Goal: Information Seeking & Learning: Learn about a topic

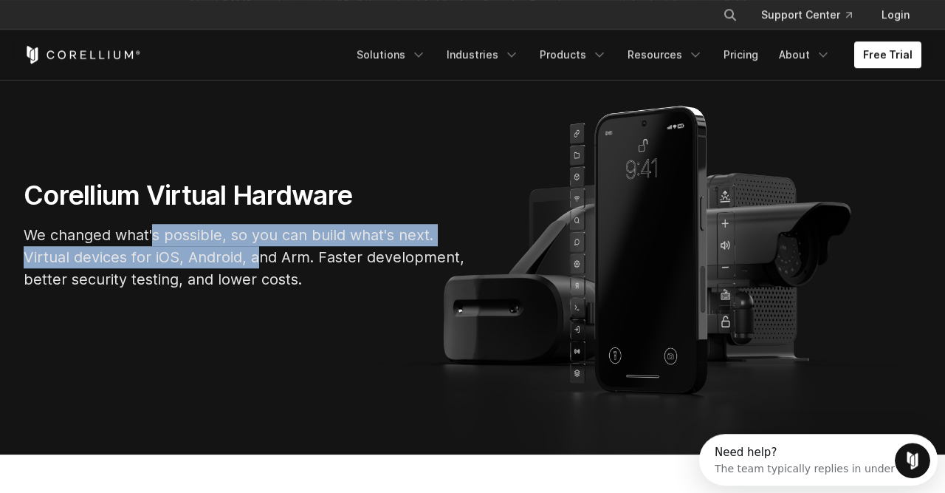
drag, startPoint x: 259, startPoint y: 263, endPoint x: 156, endPoint y: 227, distance: 109.3
click at [156, 227] on p "We changed what's possible, so you can build what's next. Virtual devices for i…" at bounding box center [245, 257] width 443 height 66
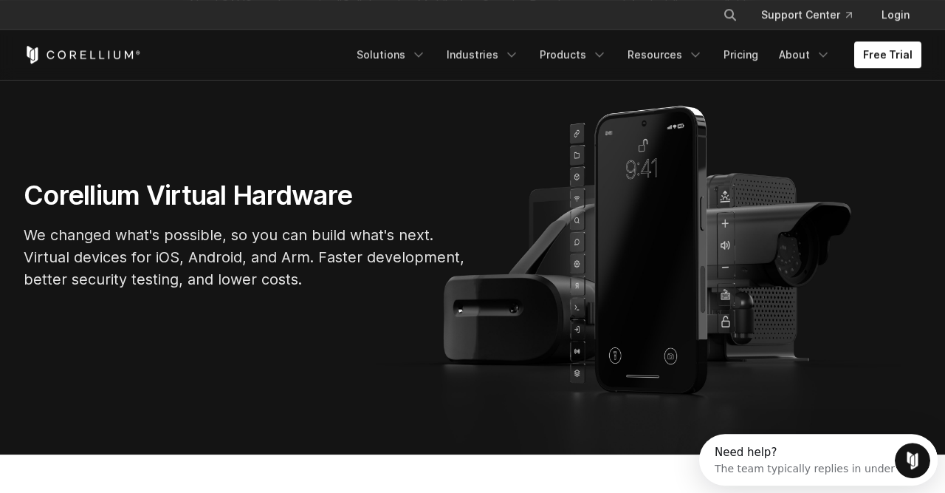
click at [156, 227] on p "We changed what's possible, so you can build what's next. Virtual devices for i…" at bounding box center [245, 257] width 443 height 66
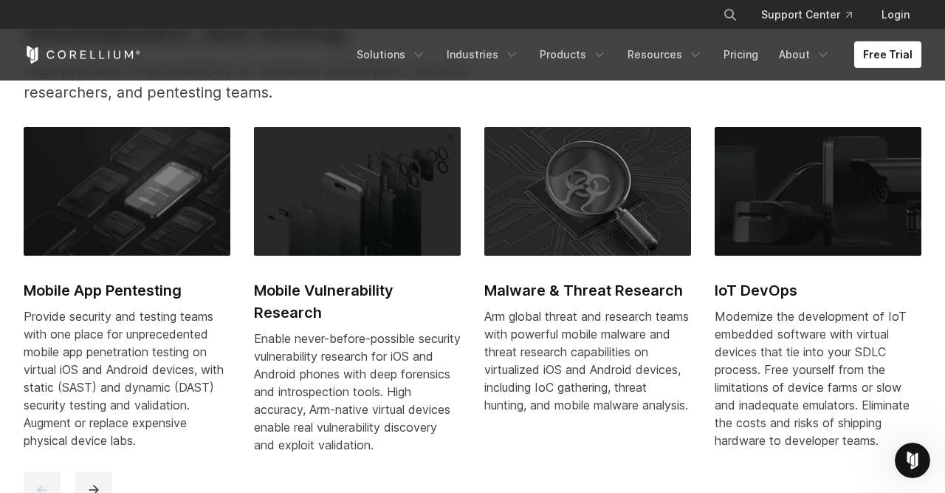
scroll to position [617, 0]
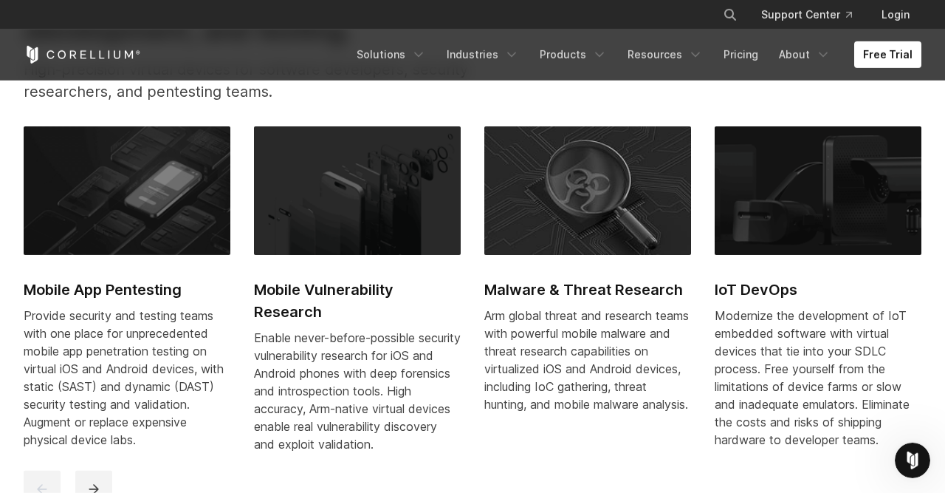
click at [568, 231] on img at bounding box center [587, 190] width 207 height 129
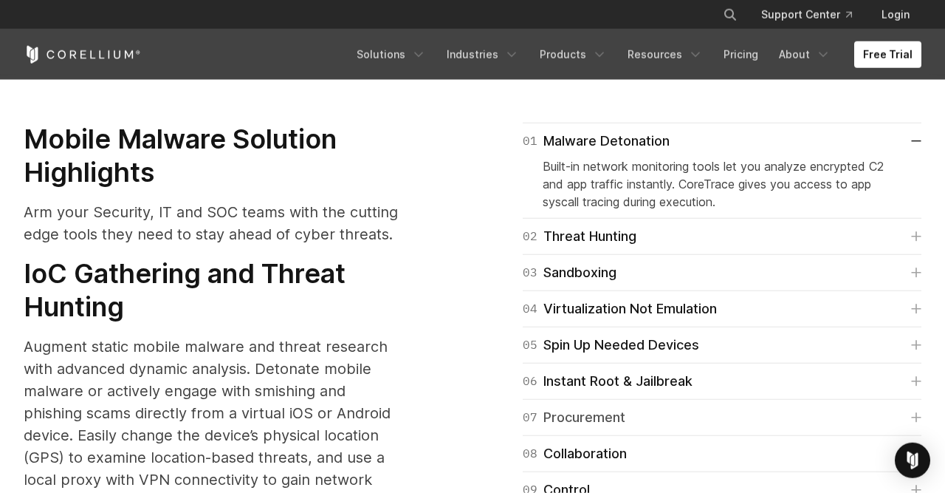
scroll to position [1761, 0]
click at [585, 371] on div "06 Instant Root & Jailbreak" at bounding box center [608, 381] width 170 height 21
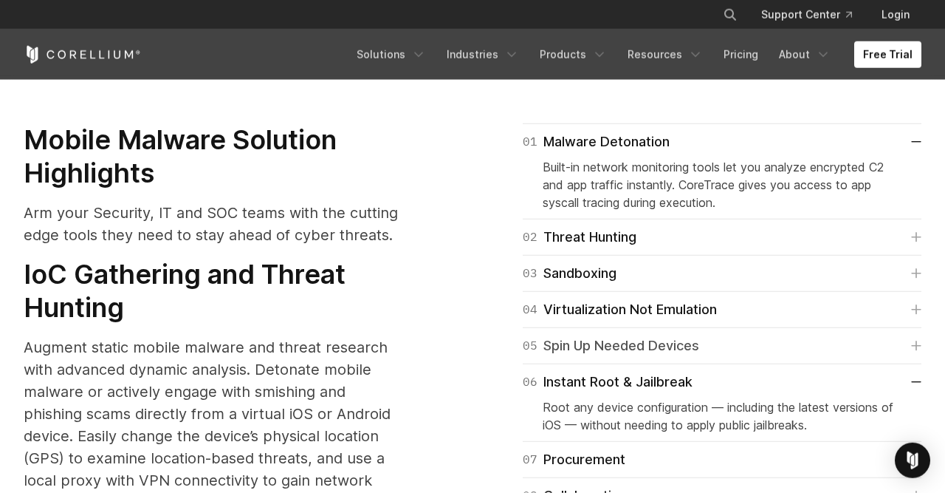
click at [603, 335] on div "05 Spin Up Needed Devices" at bounding box center [611, 345] width 177 height 21
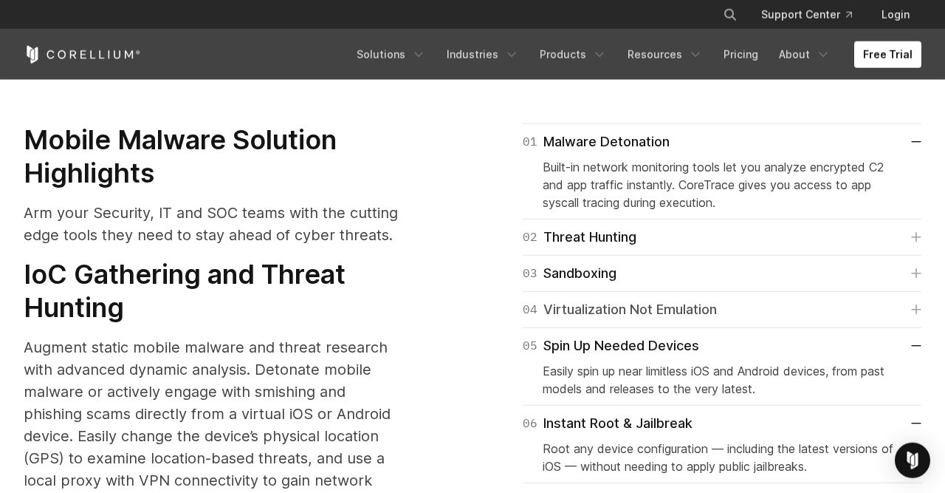
click at [620, 299] on div "04 Virtualization Not Emulation" at bounding box center [620, 309] width 194 height 21
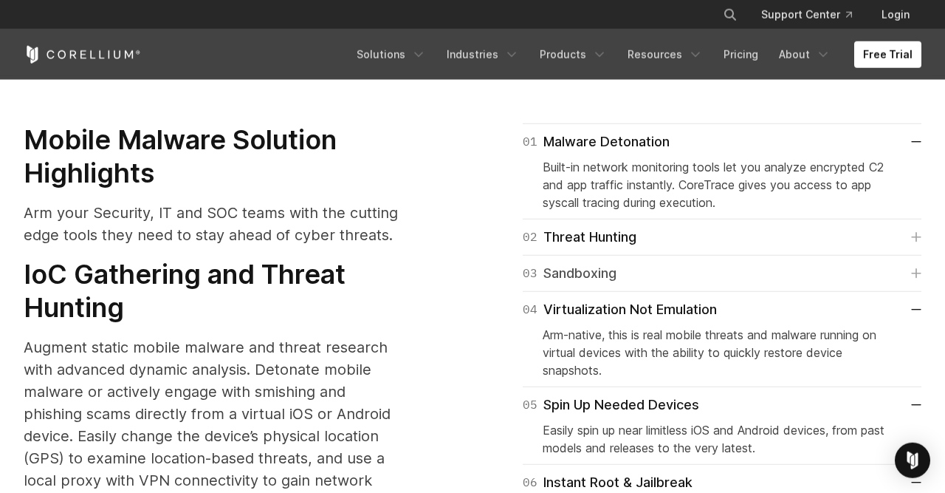
click at [599, 263] on div "03 Sandboxing" at bounding box center [570, 273] width 94 height 21
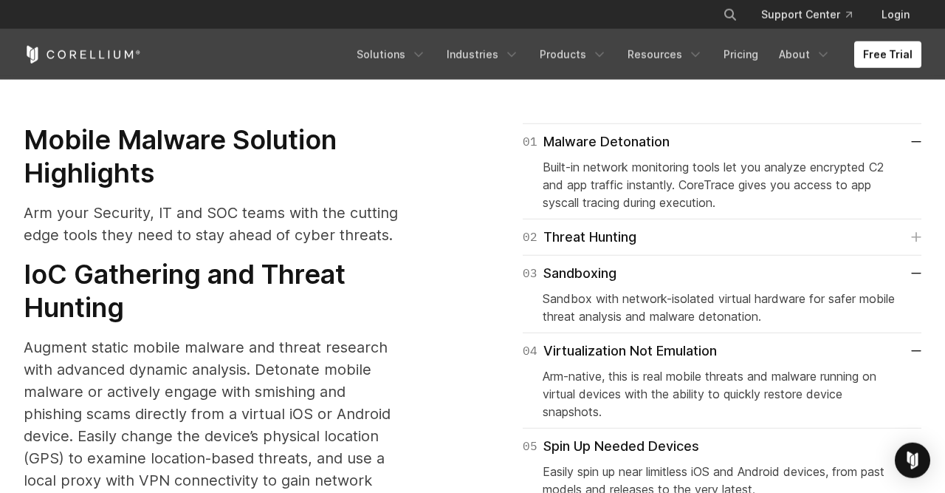
click at [609, 227] on div "02 Threat Hunting Direct root file system access for iOS and Android devices to…" at bounding box center [722, 237] width 399 height 36
click at [617, 227] on div "02 Threat Hunting" at bounding box center [580, 237] width 114 height 21
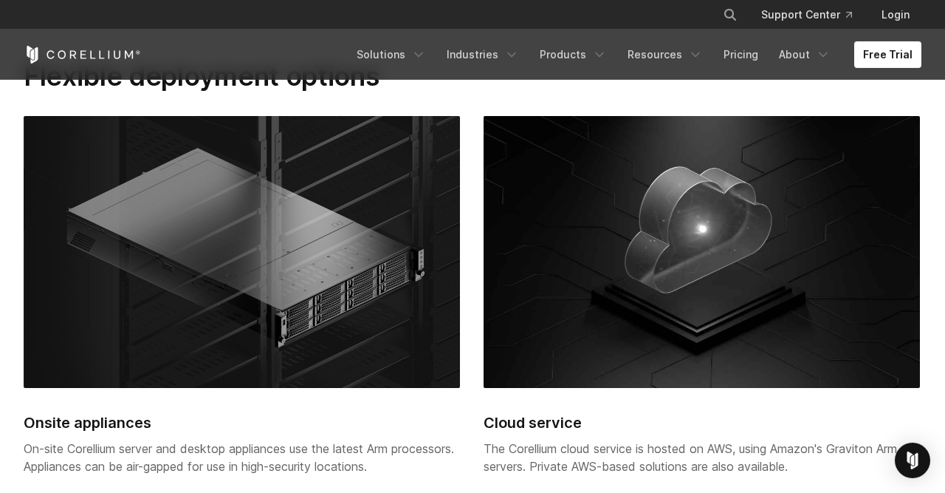
scroll to position [2879, 0]
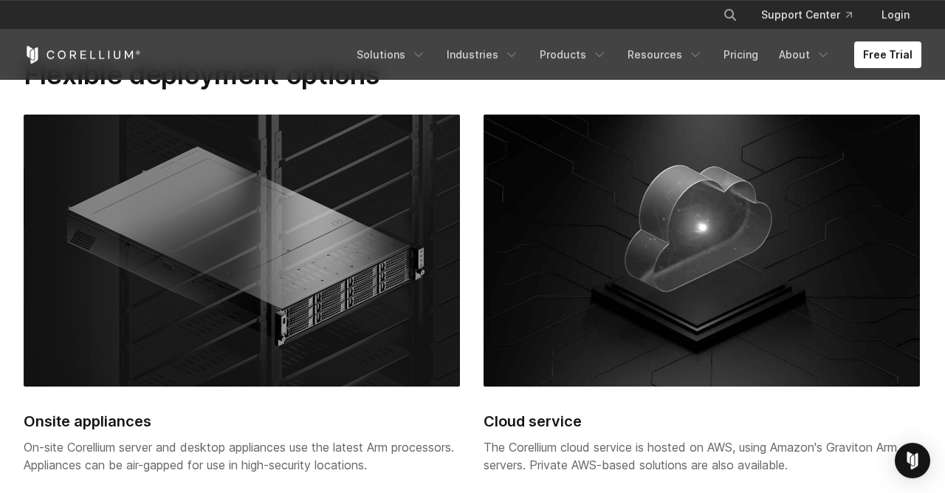
drag, startPoint x: 792, startPoint y: 413, endPoint x: 600, endPoint y: 377, distance: 195.3
click at [600, 377] on div "Cloud service The Corellium cloud service is hosted on AWS, using Amazon's Grav…" at bounding box center [702, 302] width 436 height 377
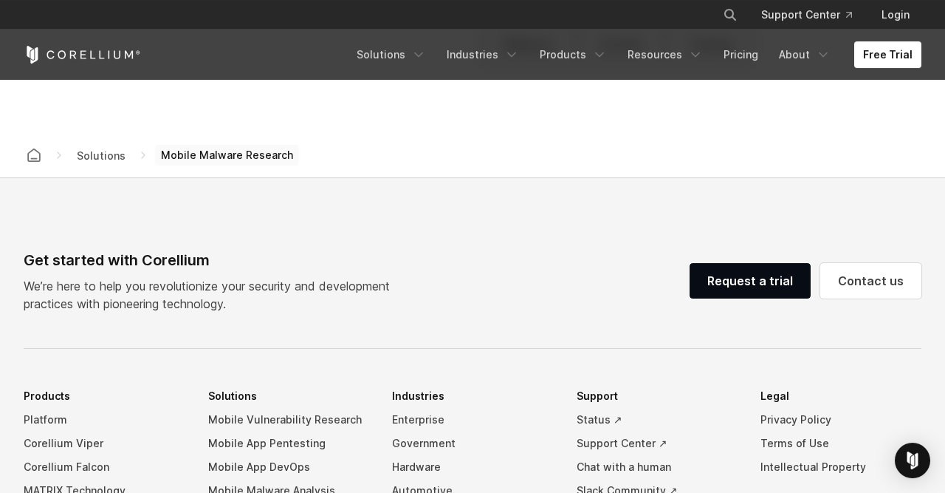
scroll to position [3820, 0]
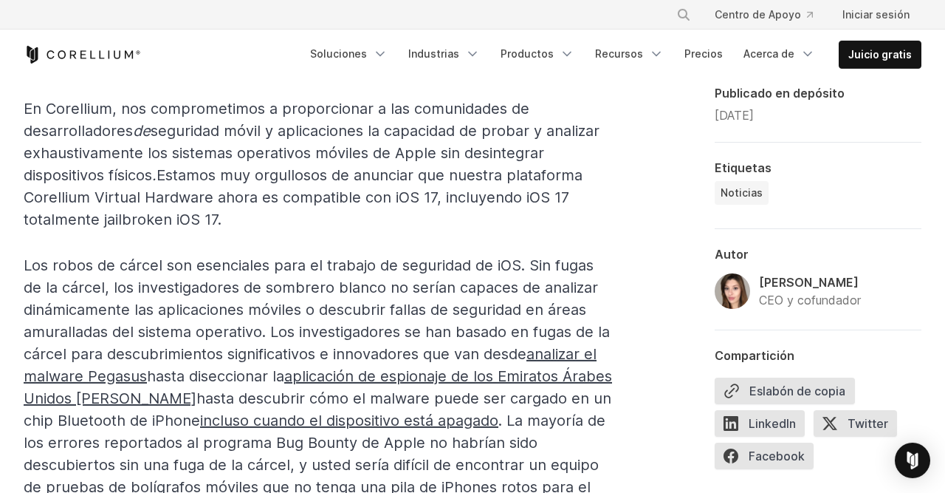
scroll to position [792, 0]
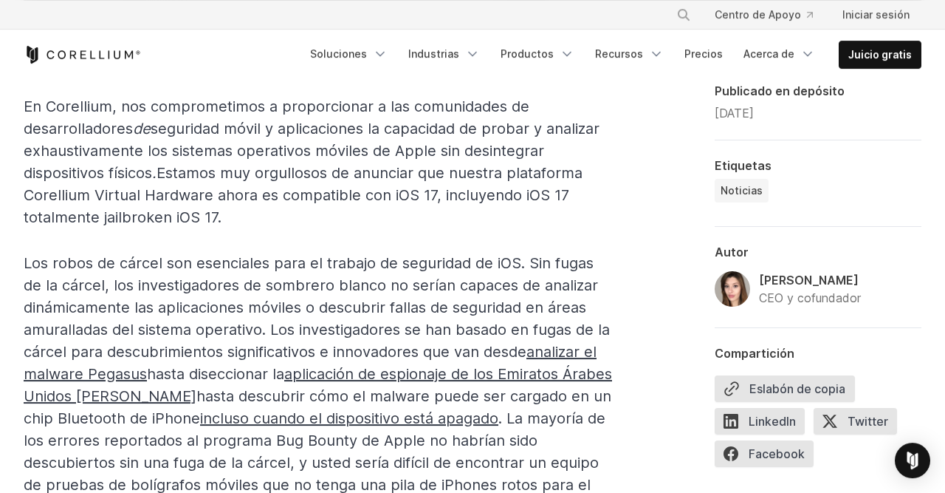
drag, startPoint x: 198, startPoint y: 170, endPoint x: 222, endPoint y: 222, distance: 57.2
click at [222, 222] on p "En Corellium, nos comprometimos a proporcionar a las comunidades de desarrollad…" at bounding box center [319, 161] width 591 height 133
click at [246, 216] on p "En Corellium, nos comprometimos a proporcionar a las comunidades de desarrollad…" at bounding box center [319, 161] width 591 height 133
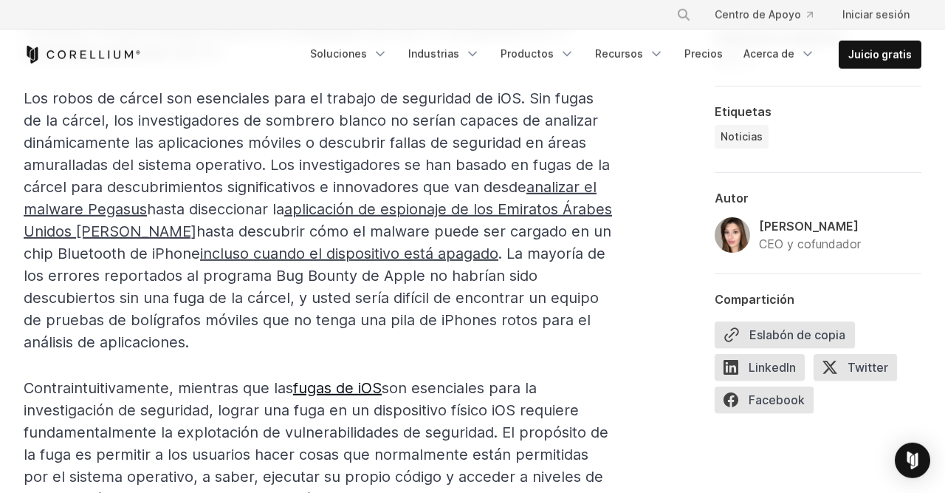
scroll to position [958, 0]
drag, startPoint x: 196, startPoint y: 163, endPoint x: 114, endPoint y: 160, distance: 81.3
click at [114, 160] on span "Los robos de cárcel son esenciales para el trabajo de seguridad de iOS. Sin fug…" at bounding box center [318, 219] width 589 height 261
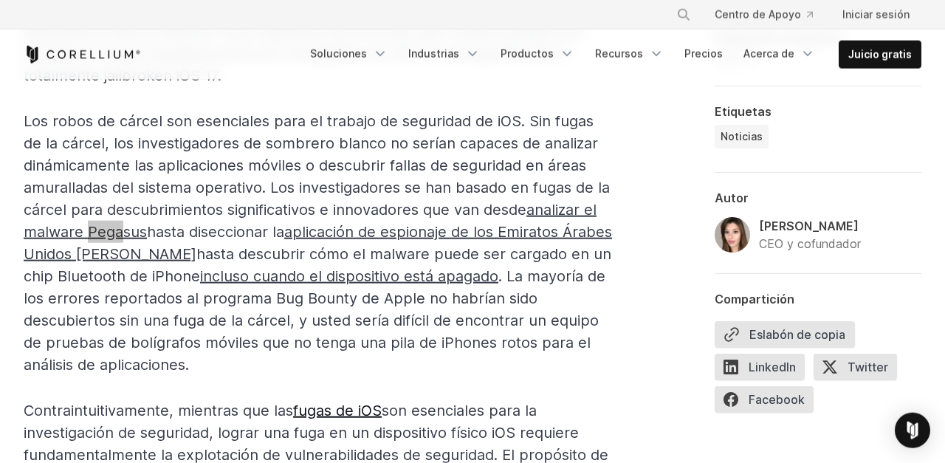
scroll to position [935, 0]
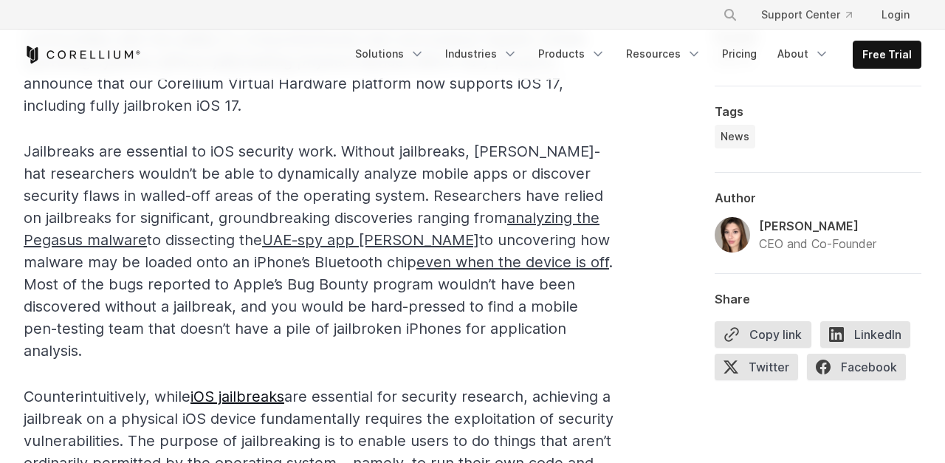
scroll to position [881, 0]
click at [154, 189] on span "Jailbreaks are essential to iOS security work. Without jailbreaks, [PERSON_NAME…" at bounding box center [318, 251] width 589 height 217
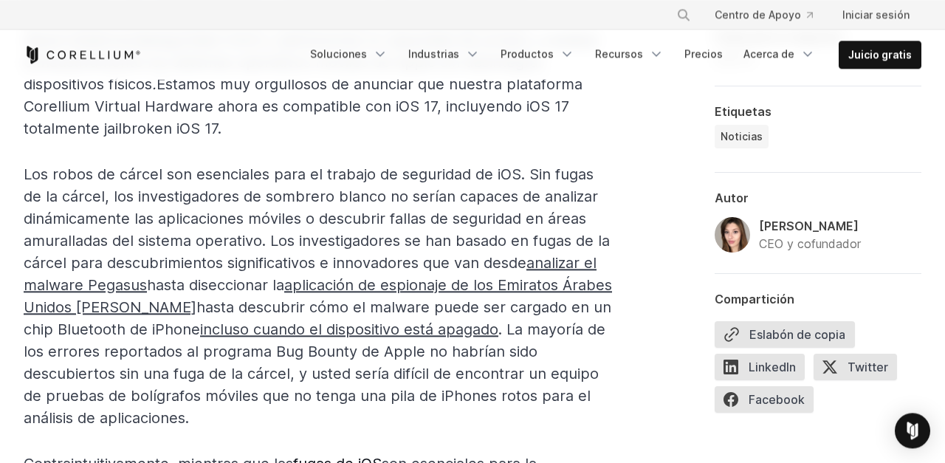
click at [110, 284] on link "analizar el malware Pegasus" at bounding box center [310, 274] width 573 height 40
